Goal: Find specific page/section: Find specific page/section

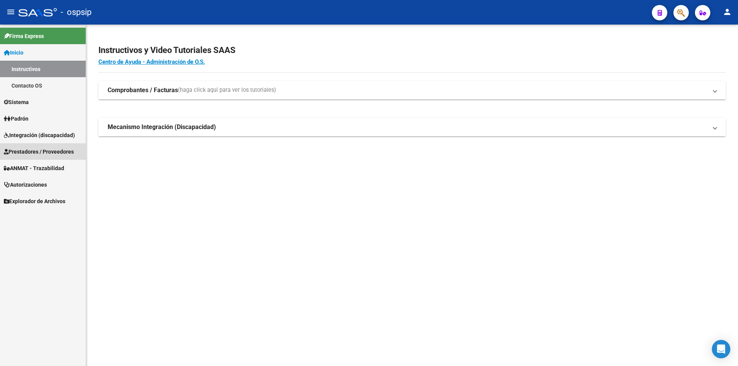
click at [28, 153] on span "Prestadores / Proveedores" at bounding box center [39, 152] width 70 height 8
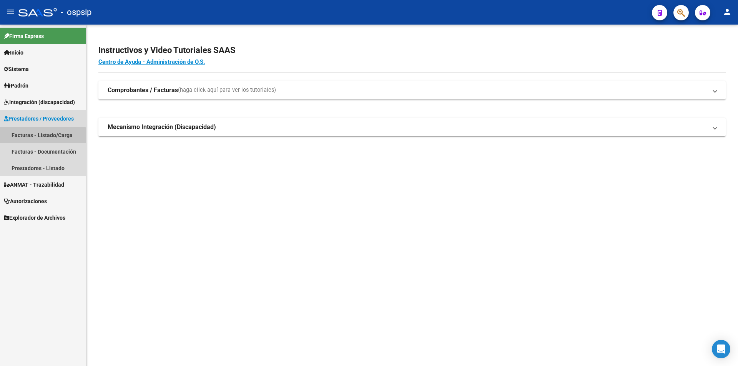
click at [28, 137] on link "Facturas - Listado/Carga" at bounding box center [43, 135] width 86 height 17
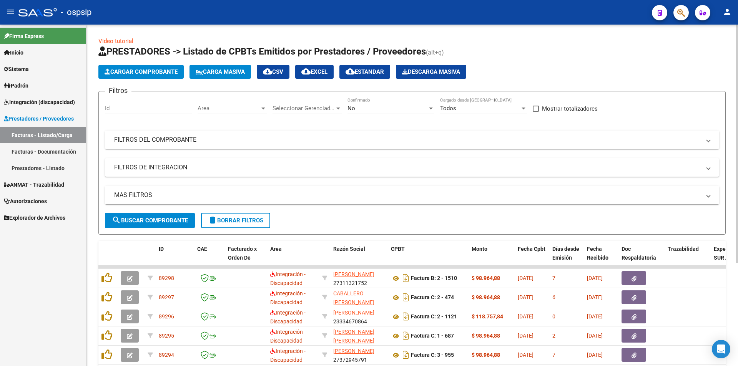
click at [172, 143] on mat-panel-title "FILTROS DEL COMPROBANTE" at bounding box center [407, 140] width 587 height 8
